Goal: Navigation & Orientation: Find specific page/section

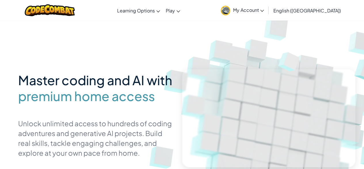
click at [154, 31] on div "Master coding and AI with premium home access Unlock unlimited access to hundre…" at bounding box center [182, 125] width 328 height 210
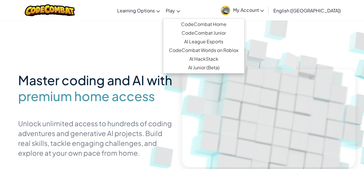
click at [183, 8] on link "Play" at bounding box center [173, 11] width 20 height 16
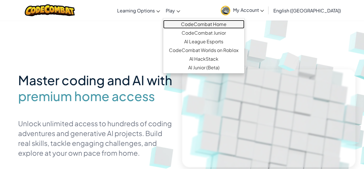
click at [205, 23] on link "CodeCombat Home" at bounding box center [203, 24] width 81 height 9
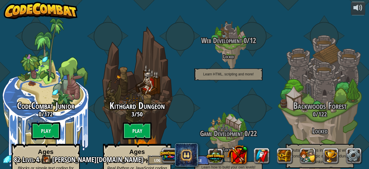
click at [148, 158] on button "Log Out" at bounding box center [161, 160] width 26 height 10
